Goal: Transaction & Acquisition: Purchase product/service

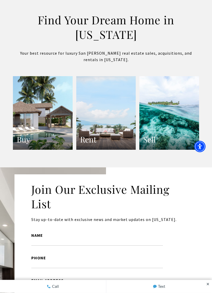
scroll to position [1007, 0]
click at [36, 141] on link "Buy" at bounding box center [43, 112] width 60 height 73
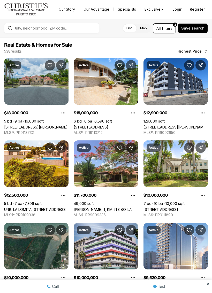
click at [167, 28] on span "filters" at bounding box center [167, 28] width 11 height 5
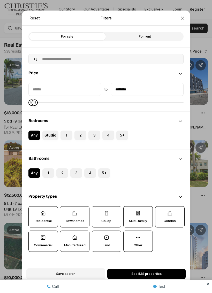
type input "********"
click at [76, 130] on button "2" at bounding box center [76, 132] width 5 height 5
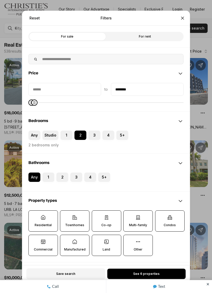
click at [68, 172] on label "2" at bounding box center [62, 176] width 12 height 9
click at [62, 172] on button "2" at bounding box center [58, 174] width 5 height 5
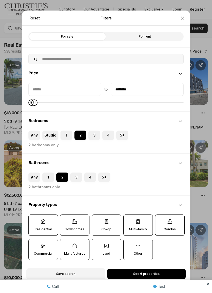
click at [62, 174] on label "2" at bounding box center [62, 176] width 12 height 9
click at [62, 174] on button "2" at bounding box center [58, 174] width 5 height 5
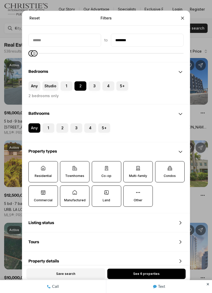
scroll to position [48, 0]
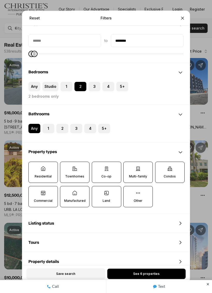
click at [38, 165] on label "Residential" at bounding box center [42, 171] width 29 height 21
click at [34, 165] on button "Residential" at bounding box center [31, 164] width 5 height 5
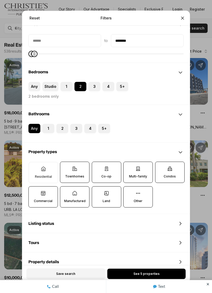
click at [73, 167] on label "Townhomes" at bounding box center [74, 171] width 29 height 21
click at [65, 167] on button "Townhomes" at bounding box center [62, 164] width 5 height 5
click at [111, 174] on p "Co-op" at bounding box center [106, 176] width 10 height 4
click at [97, 167] on button "Co-op" at bounding box center [94, 164] width 5 height 5
click at [139, 174] on p "Multi-family" at bounding box center [138, 176] width 18 height 4
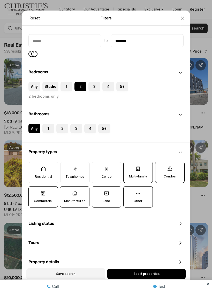
click at [129, 167] on button "Multi-family" at bounding box center [126, 164] width 5 height 5
click at [172, 174] on p "Condos" at bounding box center [170, 176] width 12 height 4
click at [161, 167] on button "Condos" at bounding box center [157, 164] width 5 height 5
click at [133, 193] on label "Other" at bounding box center [137, 196] width 29 height 21
click at [129, 191] on button "Other" at bounding box center [126, 188] width 5 height 5
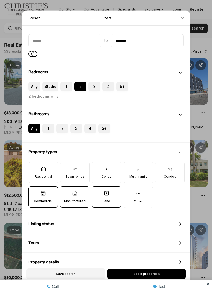
click at [99, 195] on label "Land" at bounding box center [106, 196] width 29 height 21
click at [97, 191] on button "Land" at bounding box center [94, 188] width 5 height 5
click at [74, 199] on p "Manufactured" at bounding box center [74, 201] width 21 height 4
click at [65, 191] on button "Manufactured" at bounding box center [62, 188] width 5 height 5
click at [45, 199] on p "Commercial" at bounding box center [43, 201] width 19 height 4
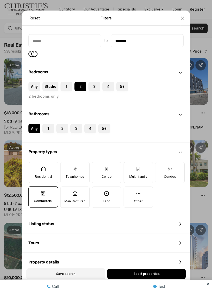
click at [34, 191] on button "Commercial" at bounding box center [31, 188] width 5 height 5
click at [178, 13] on button "Close" at bounding box center [182, 18] width 10 height 10
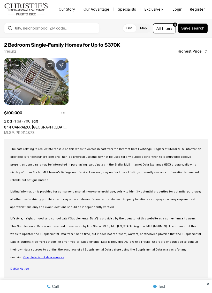
click at [166, 29] on span "filters" at bounding box center [167, 28] width 11 height 5
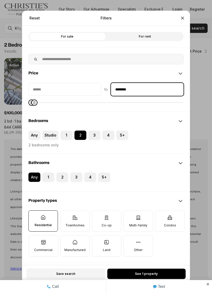
click at [147, 83] on input "********" at bounding box center [147, 89] width 72 height 12
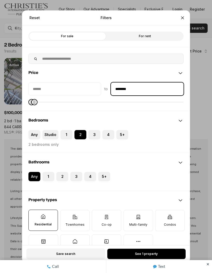
click at [141, 83] on input "********" at bounding box center [147, 89] width 72 height 12
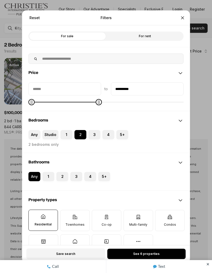
type input "**********"
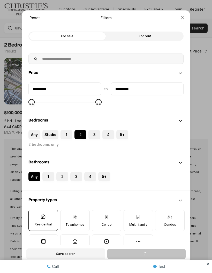
type input "**********"
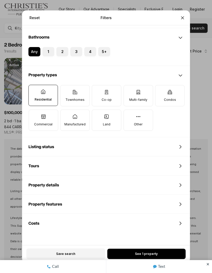
scroll to position [124, 0]
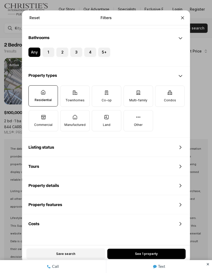
click at [178, 13] on button "Close" at bounding box center [182, 18] width 10 height 10
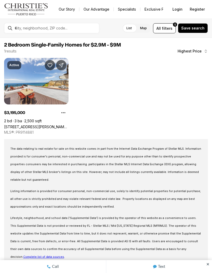
click at [25, 125] on link "[STREET_ADDRESS][PERSON_NAME][PERSON_NAME][PERSON_NAME]" at bounding box center [36, 127] width 64 height 4
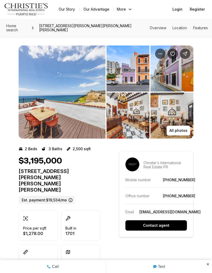
click at [62, 112] on img "View image gallery" at bounding box center [62, 92] width 87 height 93
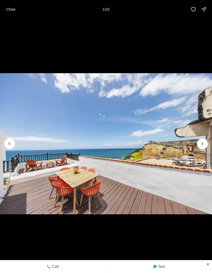
click at [203, 146] on icon "Next slide" at bounding box center [202, 143] width 5 height 5
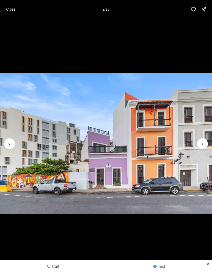
click at [203, 143] on icon "Next slide" at bounding box center [202, 143] width 5 height 5
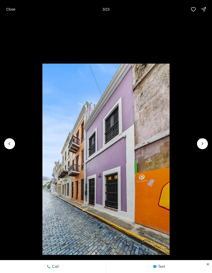
click at [203, 143] on icon "Next slide" at bounding box center [202, 144] width 1 height 3
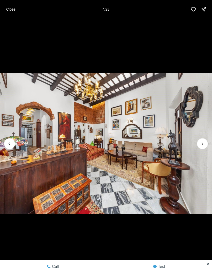
click at [202, 146] on icon "Next slide" at bounding box center [202, 143] width 5 height 5
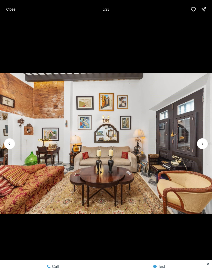
click at [203, 143] on icon "Next slide" at bounding box center [202, 143] width 5 height 5
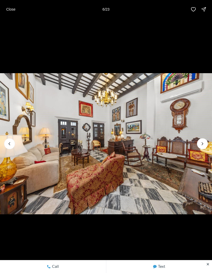
click at [204, 145] on icon "Next slide" at bounding box center [202, 143] width 5 height 5
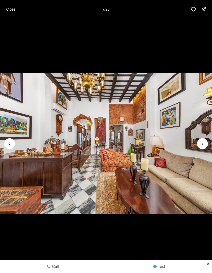
click at [203, 144] on icon "Next slide" at bounding box center [202, 143] width 5 height 5
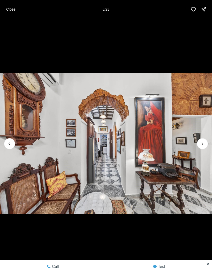
click at [204, 143] on icon "Next slide" at bounding box center [202, 143] width 5 height 5
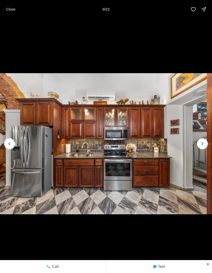
click at [205, 143] on icon "Next slide" at bounding box center [202, 143] width 5 height 5
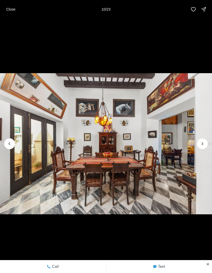
click at [204, 144] on icon "Next slide" at bounding box center [202, 143] width 5 height 5
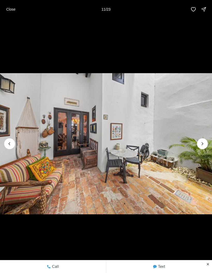
click at [202, 144] on icon "Next slide" at bounding box center [202, 143] width 5 height 5
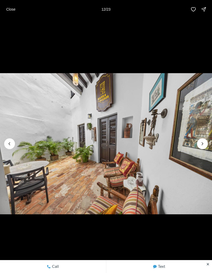
click at [204, 143] on icon "Next slide" at bounding box center [202, 143] width 5 height 5
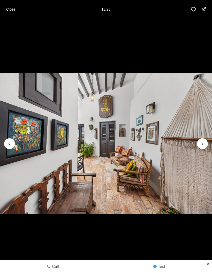
click at [204, 143] on icon "Next slide" at bounding box center [202, 143] width 5 height 5
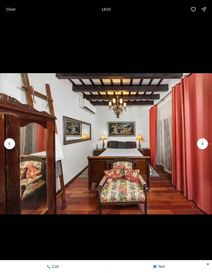
click at [203, 146] on icon "Next slide" at bounding box center [202, 143] width 5 height 5
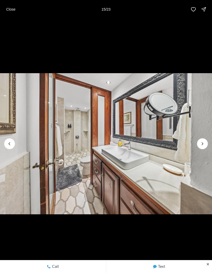
click at [205, 146] on icon "Next slide" at bounding box center [202, 143] width 5 height 5
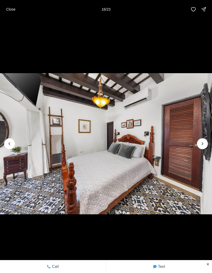
click at [204, 146] on icon "Next slide" at bounding box center [202, 143] width 5 height 5
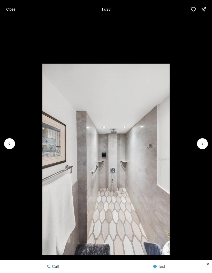
click at [202, 144] on icon "Next slide" at bounding box center [202, 143] width 5 height 5
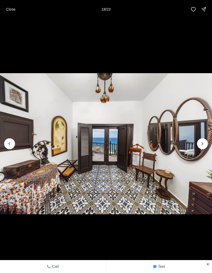
click at [204, 144] on icon "Next slide" at bounding box center [202, 143] width 5 height 5
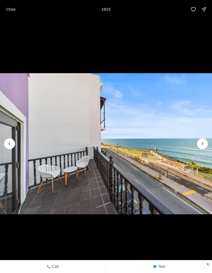
click at [204, 143] on icon "Next slide" at bounding box center [202, 143] width 5 height 5
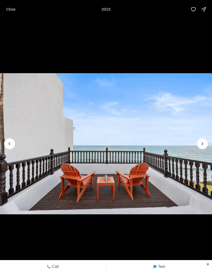
click at [206, 142] on button "Next slide" at bounding box center [202, 143] width 11 height 11
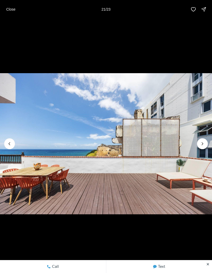
click at [205, 144] on icon "Next slide" at bounding box center [202, 143] width 5 height 5
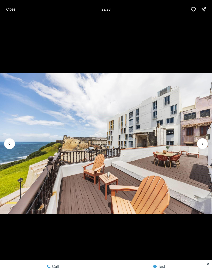
click at [205, 146] on icon "Next slide" at bounding box center [202, 143] width 5 height 5
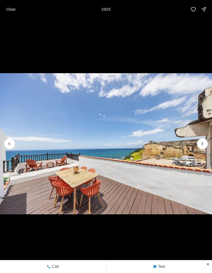
click at [205, 144] on div at bounding box center [202, 143] width 11 height 11
click at [203, 144] on div at bounding box center [202, 143] width 11 height 11
